Goal: Information Seeking & Learning: Get advice/opinions

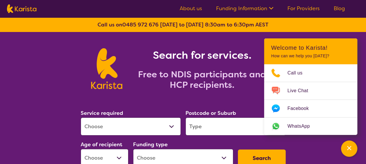
select select "[MEDICAL_DATA]"
click at [81, 118] on select "Allied Health Assistant Assessment ([MEDICAL_DATA] or [MEDICAL_DATA]) Behaviour…" at bounding box center [131, 127] width 100 height 18
click at [207, 130] on input "search" at bounding box center [235, 127] width 100 height 18
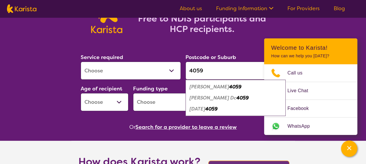
scroll to position [59, 0]
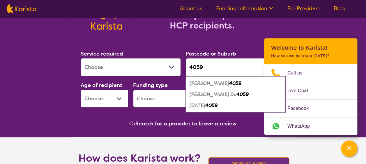
type input "4059"
click at [121, 98] on select "Early Childhood - 0 to 9 Child - 10 to 11 Adolescent - 12 to 17 Adult - 18 to 6…" at bounding box center [105, 99] width 48 height 18
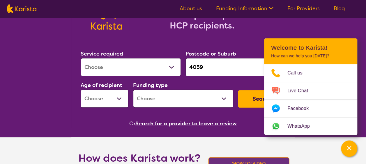
select select "AS"
click at [81, 90] on select "Early Childhood - 0 to 9 Child - 10 to 11 Adolescent - 12 to 17 Adult - 18 to 6…" at bounding box center [105, 99] width 48 height 18
click at [158, 101] on select "Home Care Package (HCP) National Disability Insurance Scheme (NDIS) I don't know" at bounding box center [183, 99] width 100 height 18
select select "NDIS"
click at [133, 90] on select "Home Care Package (HCP) National Disability Insurance Scheme (NDIS) I don't know" at bounding box center [183, 99] width 100 height 18
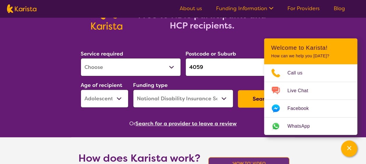
click at [250, 103] on button "Search" at bounding box center [262, 98] width 48 height 17
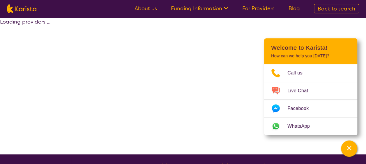
select select "by_score"
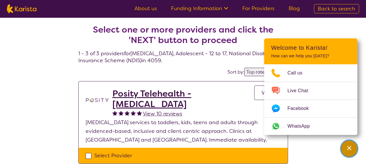
click at [348, 150] on icon "Channel Menu" at bounding box center [349, 148] width 6 height 6
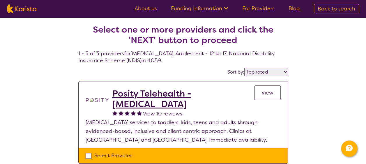
click at [263, 94] on span "View" at bounding box center [267, 92] width 12 height 7
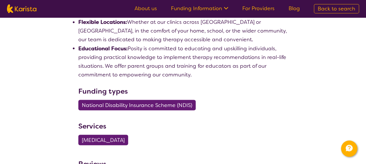
scroll to position [505, 0]
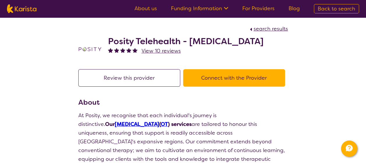
select select "by_score"
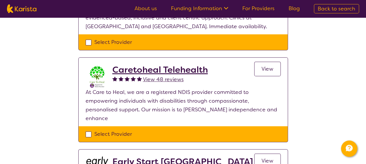
scroll to position [116, 0]
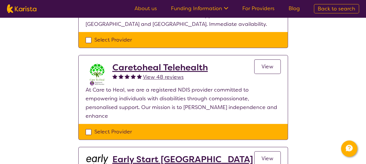
click at [266, 68] on span "View" at bounding box center [267, 66] width 12 height 7
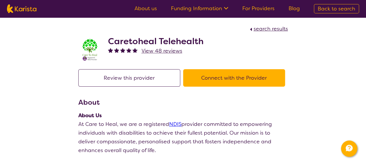
click at [239, 79] on button "Connect with the Provider" at bounding box center [234, 77] width 102 height 17
click at [219, 77] on button "Connect with the Provider" at bounding box center [234, 77] width 102 height 17
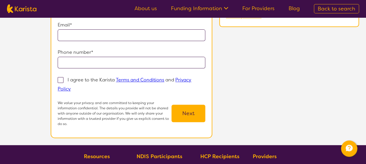
scroll to position [106, 0]
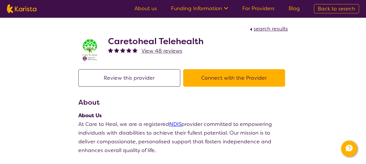
select select "by_score"
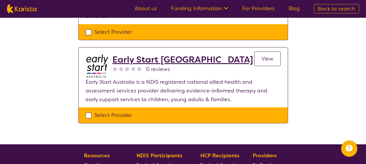
scroll to position [222, 0]
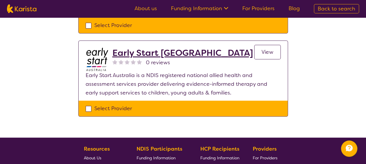
click at [267, 47] on link "View" at bounding box center [267, 52] width 26 height 15
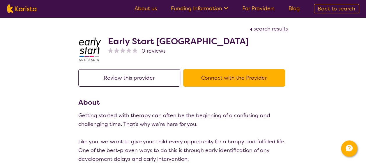
select select "by_score"
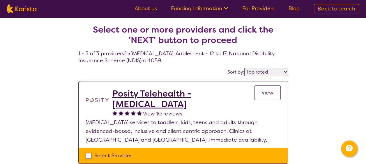
select select "[MEDICAL_DATA]"
select select "AS"
select select "NDIS"
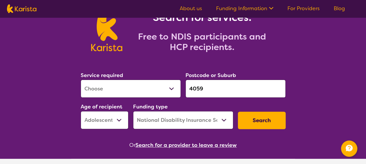
scroll to position [69, 0]
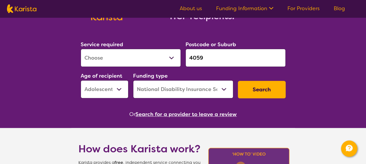
click at [172, 59] on select "Allied Health Assistant Assessment (ADHD or Autism) Behaviour support Counselli…" at bounding box center [131, 58] width 100 height 18
select select "Psychology"
click at [81, 49] on select "Allied Health Assistant Assessment (ADHD or Autism) Behaviour support Counselli…" at bounding box center [131, 58] width 100 height 18
click at [266, 93] on button "Search" at bounding box center [262, 89] width 48 height 17
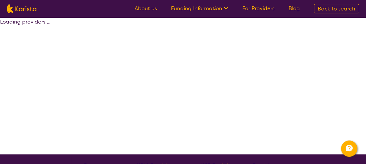
select select "by_score"
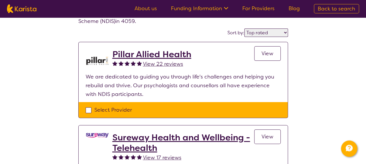
scroll to position [40, 0]
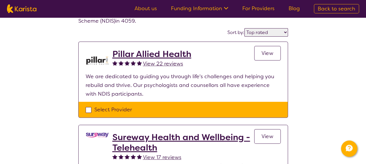
click at [265, 55] on span "View" at bounding box center [267, 53] width 12 height 7
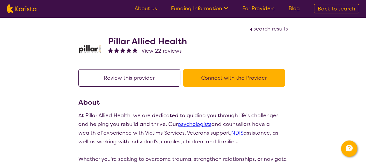
click at [222, 78] on button "Connect with the Provider" at bounding box center [234, 77] width 102 height 17
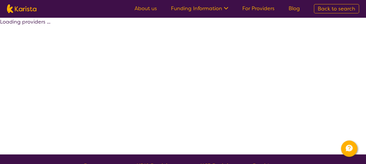
scroll to position [40, 0]
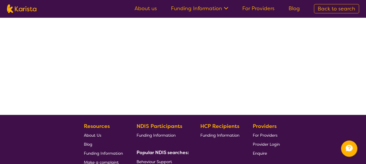
select select "by_score"
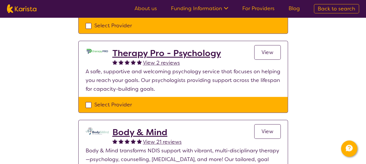
scroll to position [215, 0]
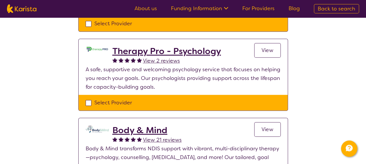
click at [148, 130] on h2 "Body & Mind" at bounding box center [146, 130] width 69 height 10
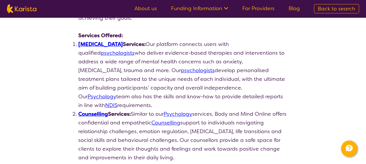
scroll to position [150, 0]
click at [116, 93] on link "Psychology" at bounding box center [102, 96] width 29 height 7
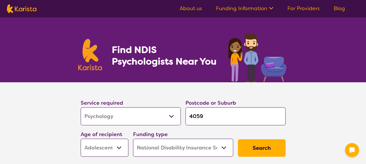
select select "Psychology"
select select "AS"
select select "NDIS"
select select "Psychology"
select select "AS"
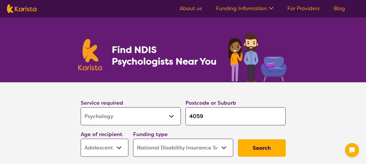
select select "NDIS"
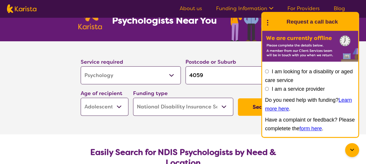
scroll to position [41, 0]
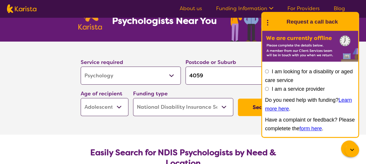
click at [246, 113] on button "Search" at bounding box center [262, 107] width 48 height 17
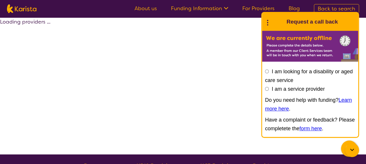
select select "by_score"
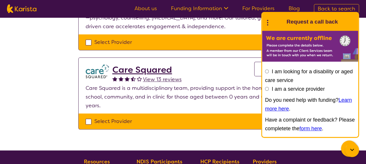
scroll to position [354, 0]
